Goal: Information Seeking & Learning: Find specific page/section

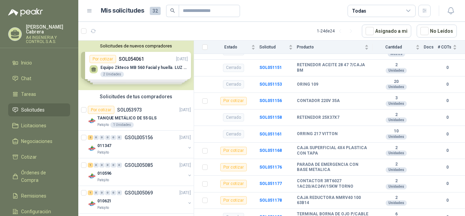
scroll to position [102, 0]
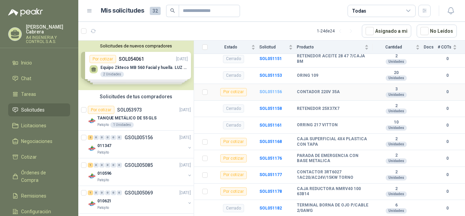
click at [271, 94] on b "SOL051156" at bounding box center [271, 91] width 22 height 5
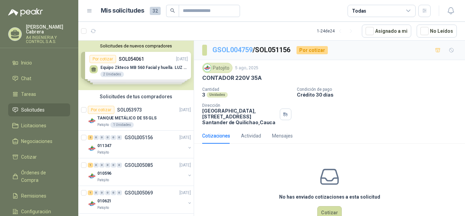
click at [227, 49] on link "GSOL004759" at bounding box center [233, 50] width 40 height 8
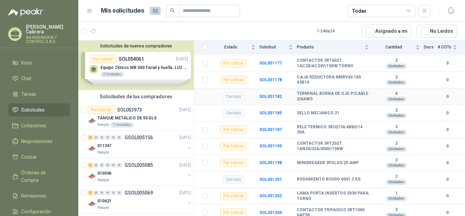
scroll to position [216, 0]
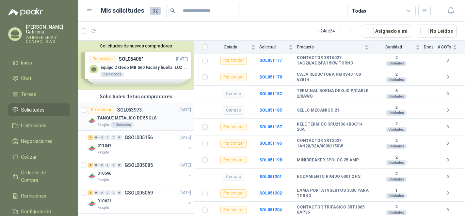
click at [135, 119] on p "TANQUE METÁLICO DE 55 GLS" at bounding box center [126, 118] width 59 height 6
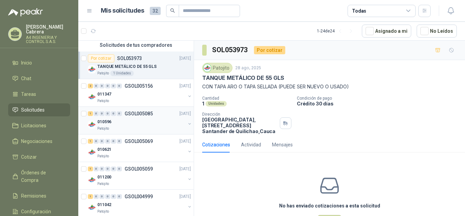
scroll to position [68, 0]
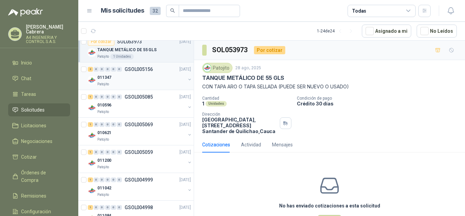
click at [110, 78] on p "011347" at bounding box center [104, 77] width 14 height 6
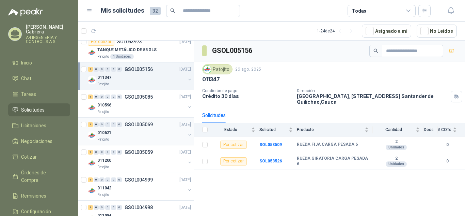
click at [112, 137] on div "010621 Patojito" at bounding box center [141, 135] width 88 height 14
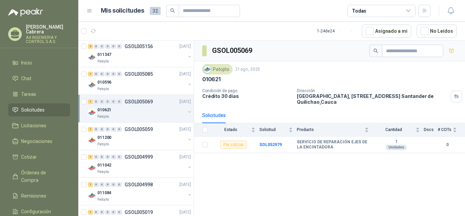
scroll to position [136, 0]
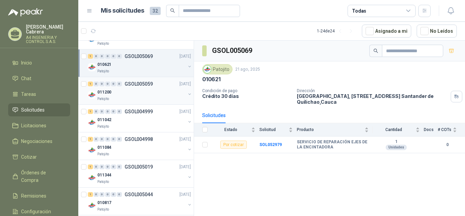
click at [116, 96] on div "011200 Patojito" at bounding box center [141, 95] width 88 height 14
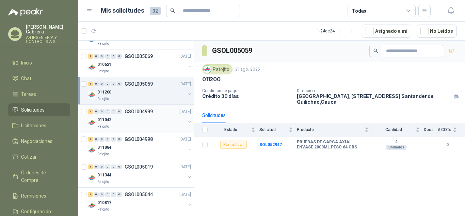
click at [124, 122] on div "011042" at bounding box center [141, 119] width 88 height 8
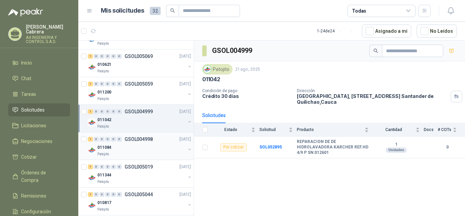
click at [115, 156] on div "Patojito" at bounding box center [141, 153] width 88 height 5
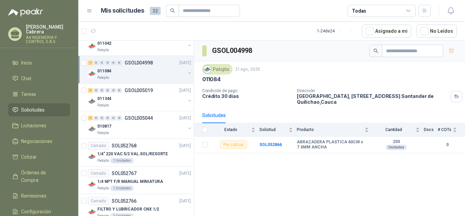
scroll to position [238, 0]
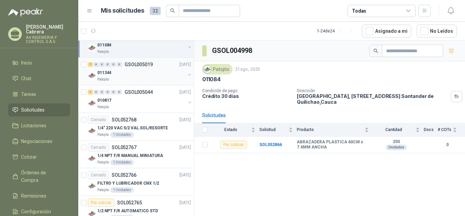
click at [125, 77] on div "Patojito" at bounding box center [141, 79] width 88 height 5
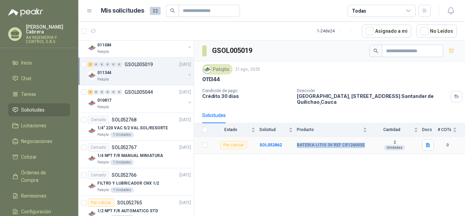
drag, startPoint x: 367, startPoint y: 146, endPoint x: 296, endPoint y: 148, distance: 70.5
click at [296, 148] on tr "Por cotizar SOL052862 BATERIA LITIO 3V REF CR12600SE 2 Unidades 0" at bounding box center [329, 144] width 271 height 17
copy tr "BATERIA LITIO 3V REF CR12600SE"
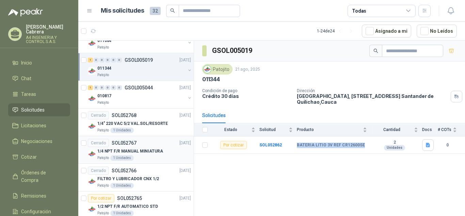
scroll to position [204, 0]
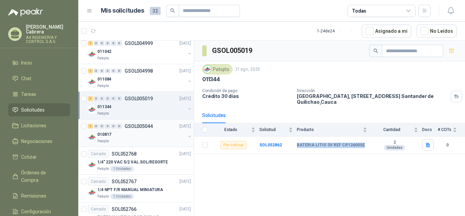
click at [149, 137] on div "010817" at bounding box center [141, 134] width 88 height 8
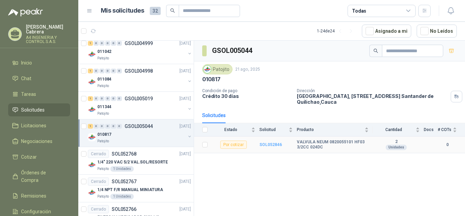
click at [270, 145] on b "SOL052846" at bounding box center [271, 144] width 22 height 5
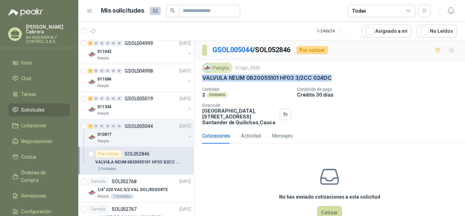
drag, startPoint x: 200, startPoint y: 76, endPoint x: 338, endPoint y: 77, distance: 137.6
click at [338, 77] on div "Patojito 21 ago, 2025 VALVULA NEUM 0820055101 HF03 3/2CC 024DC Cantidad 2 Unida…" at bounding box center [329, 94] width 271 height 68
copy p "VALVULA NEUM 0820055101 HF03 3/2CC 024DC"
